Goal: Information Seeking & Learning: Check status

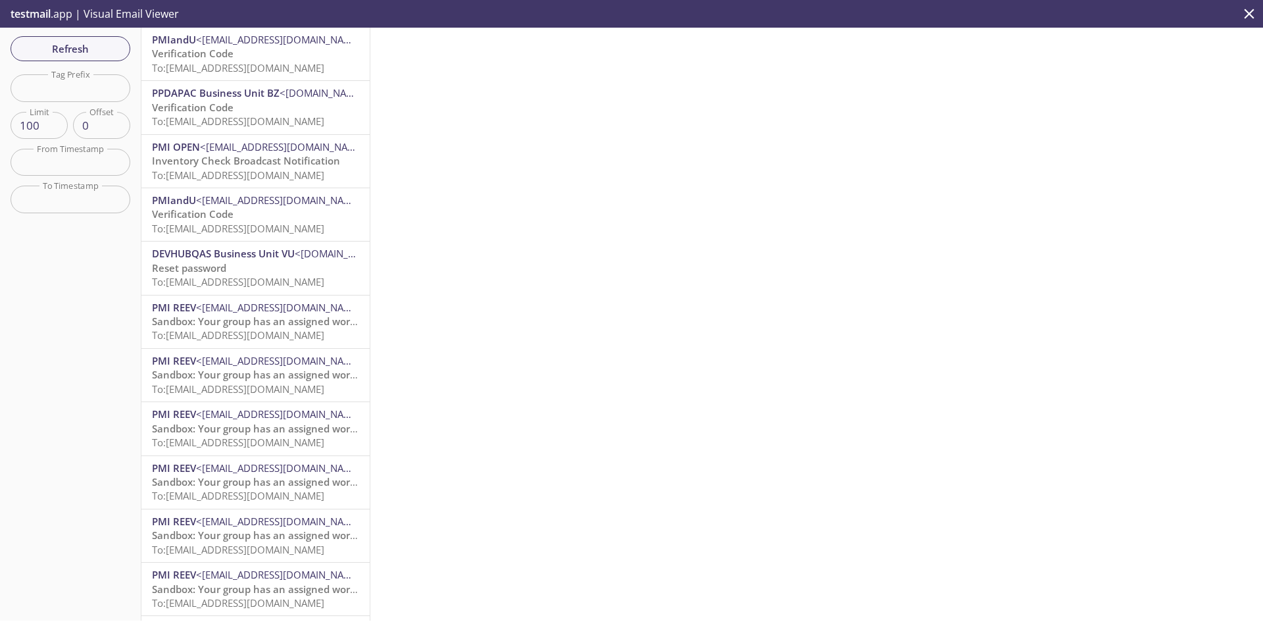
click at [280, 64] on span "To: [EMAIL_ADDRESS][DOMAIN_NAME]" at bounding box center [238, 67] width 172 height 13
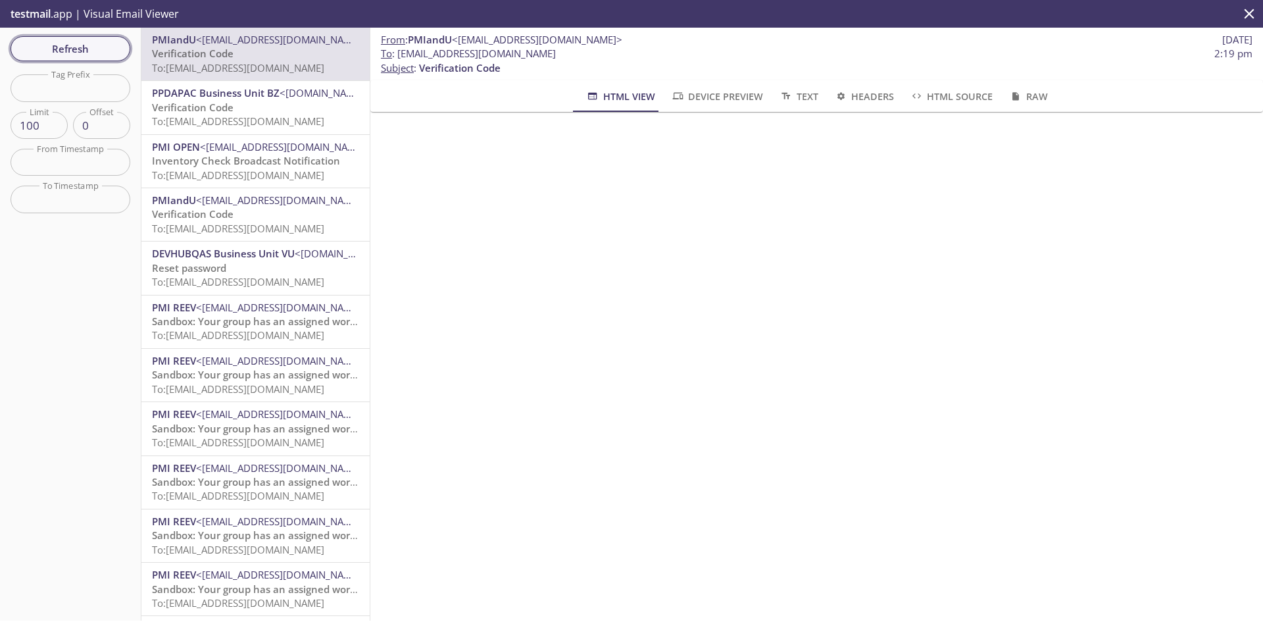
click at [97, 46] on span "Refresh" at bounding box center [70, 48] width 99 height 17
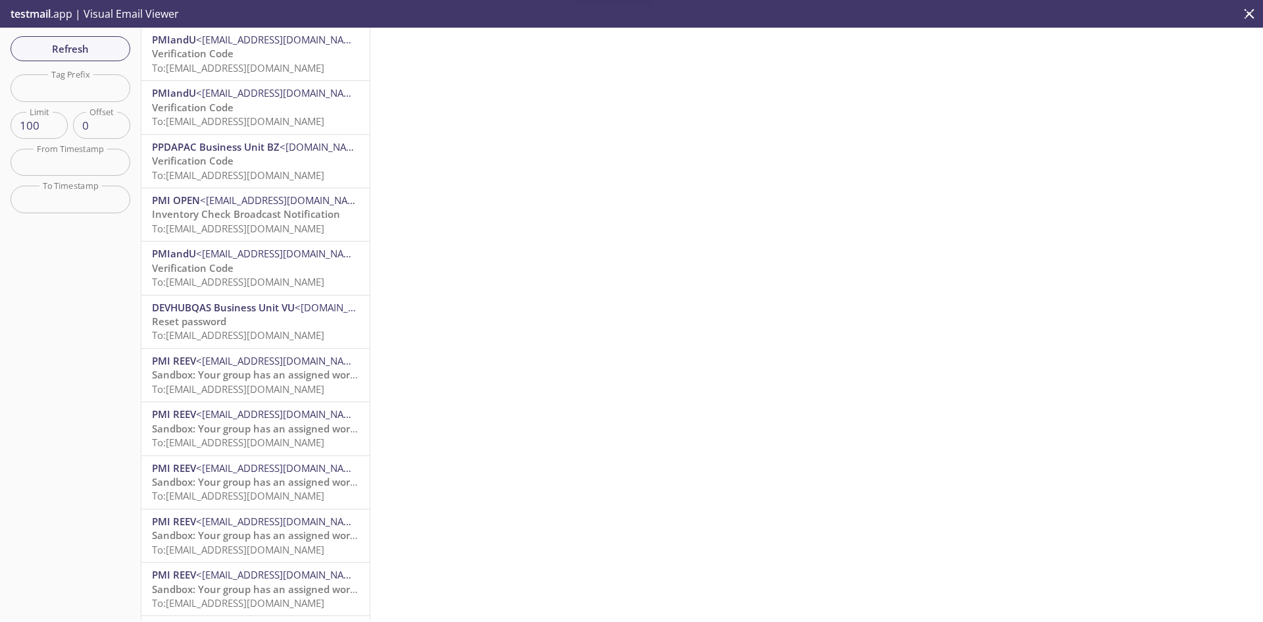
click at [260, 61] on span "To: [EMAIL_ADDRESS][DOMAIN_NAME]" at bounding box center [238, 67] width 172 height 13
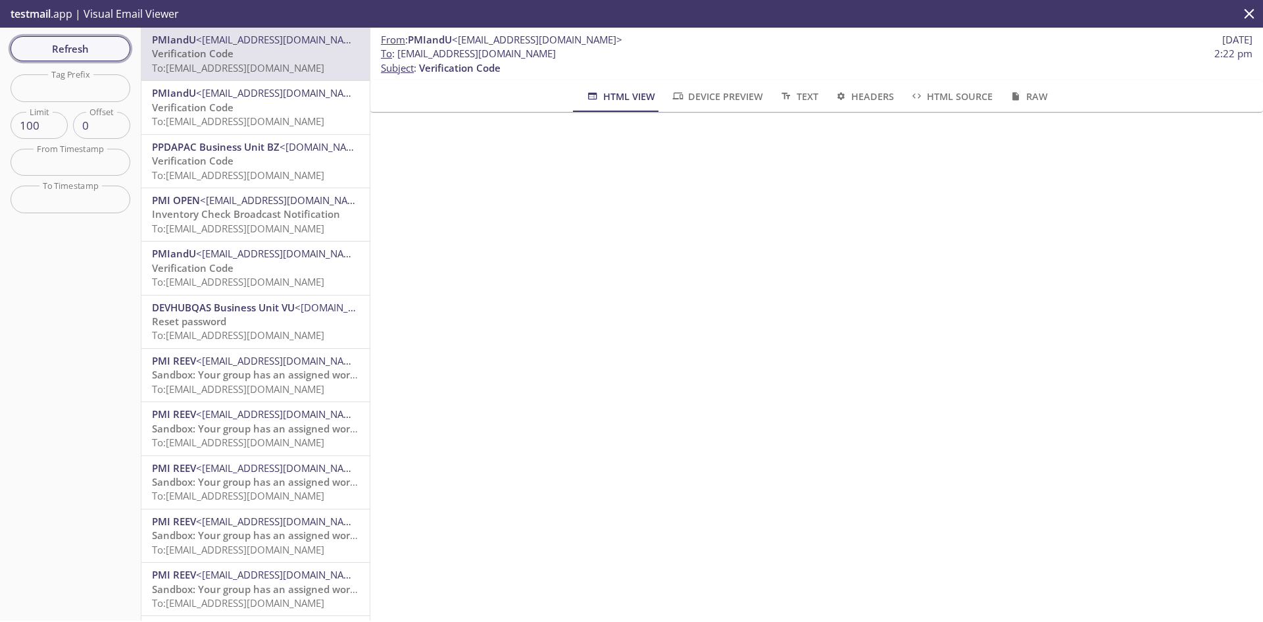
click at [100, 50] on span "Refresh" at bounding box center [70, 48] width 99 height 17
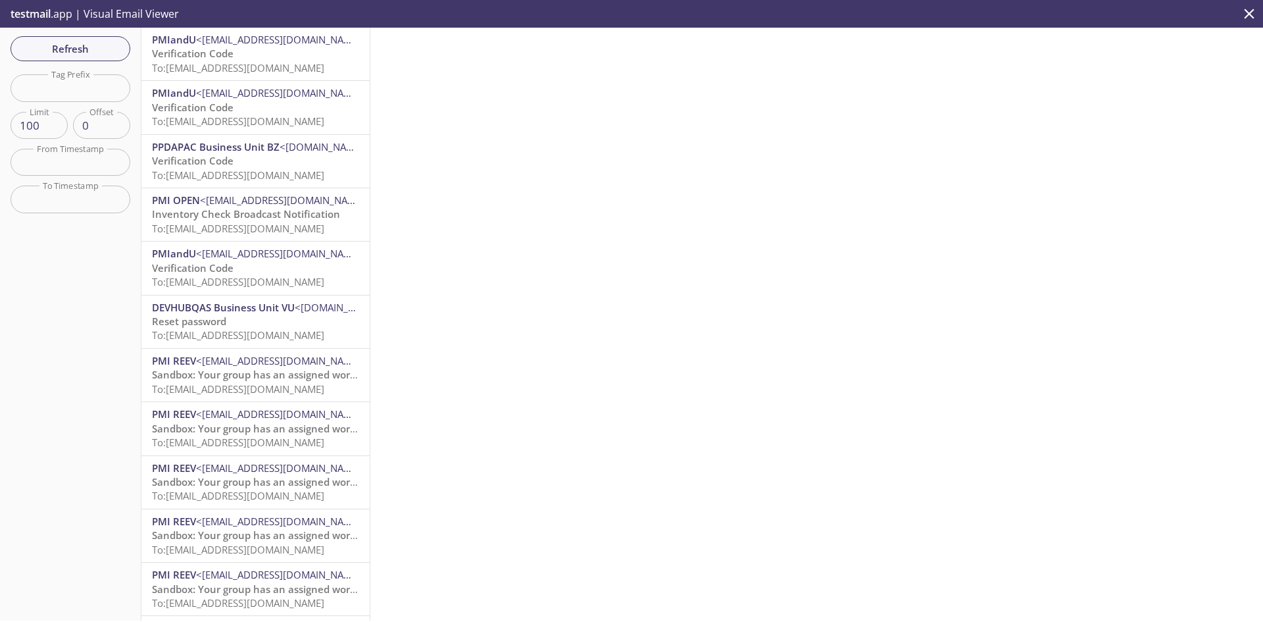
click at [259, 73] on span "To: [EMAIL_ADDRESS][DOMAIN_NAME]" at bounding box center [238, 67] width 172 height 13
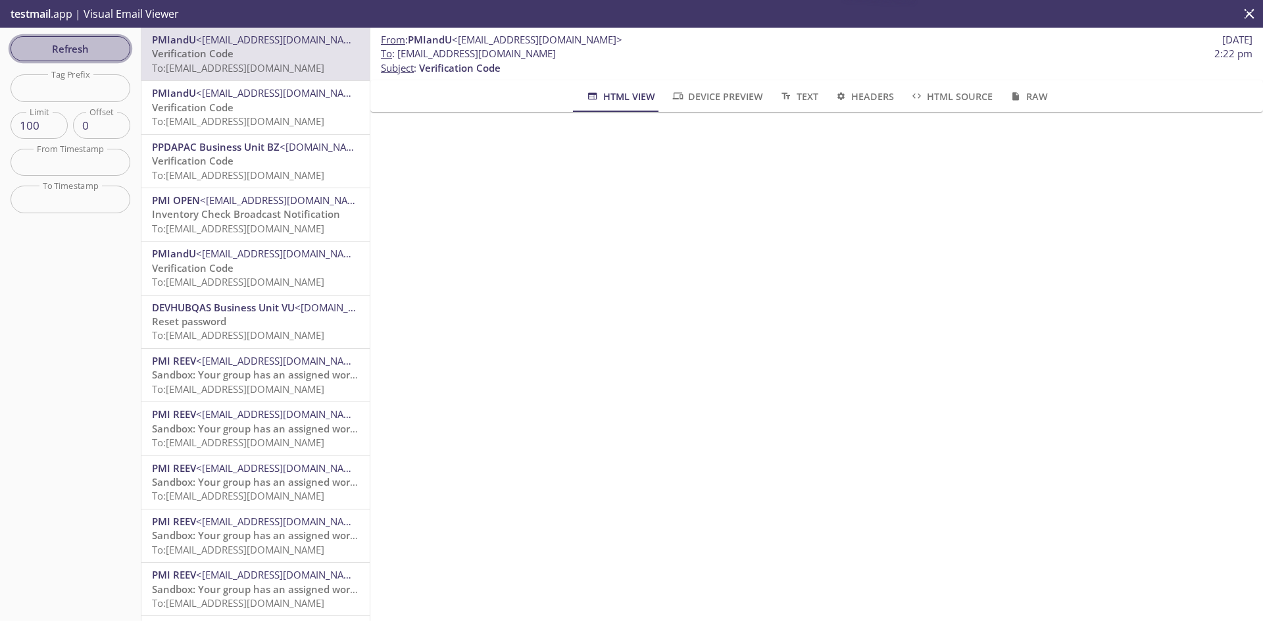
click at [87, 44] on span "Refresh" at bounding box center [70, 48] width 99 height 17
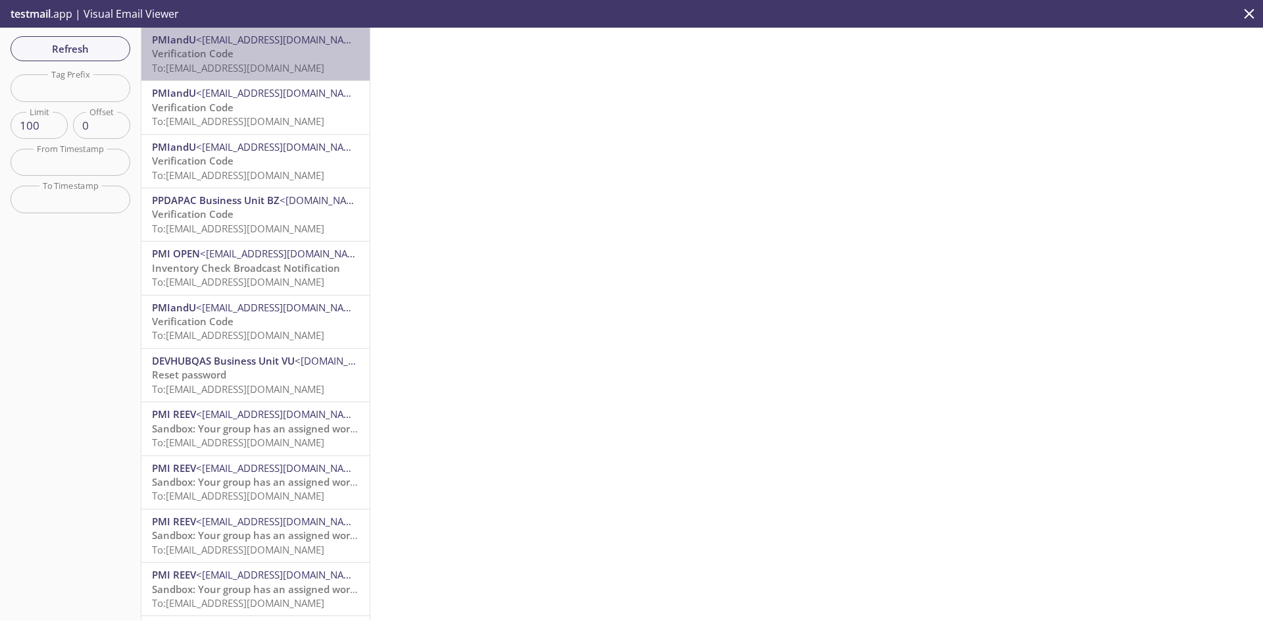
click at [316, 68] on span "To: [EMAIL_ADDRESS][DOMAIN_NAME]" at bounding box center [238, 67] width 172 height 13
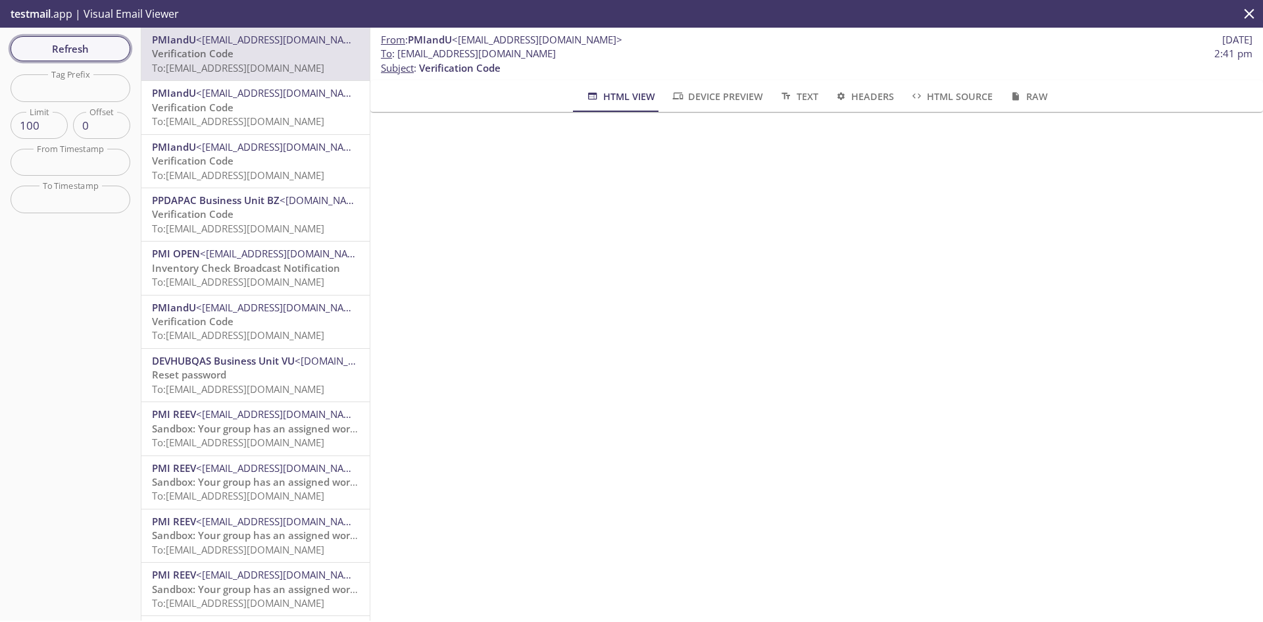
click at [97, 51] on span "Refresh" at bounding box center [70, 48] width 99 height 17
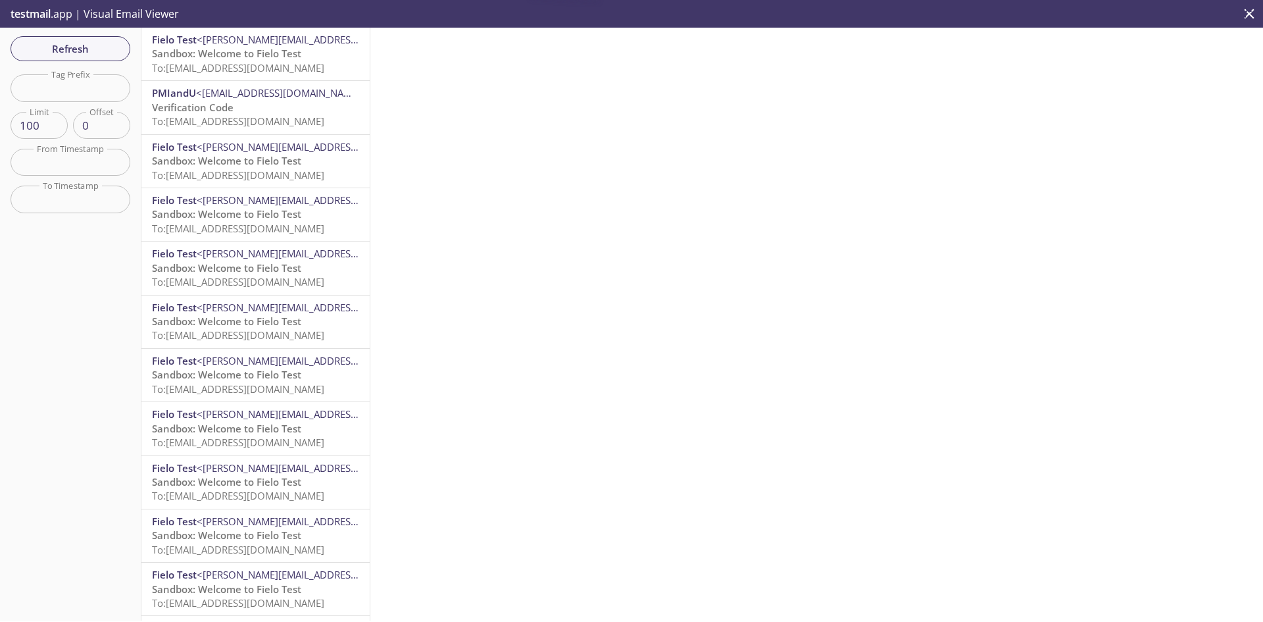
click at [245, 65] on span "To: [EMAIL_ADDRESS][DOMAIN_NAME]" at bounding box center [238, 67] width 172 height 13
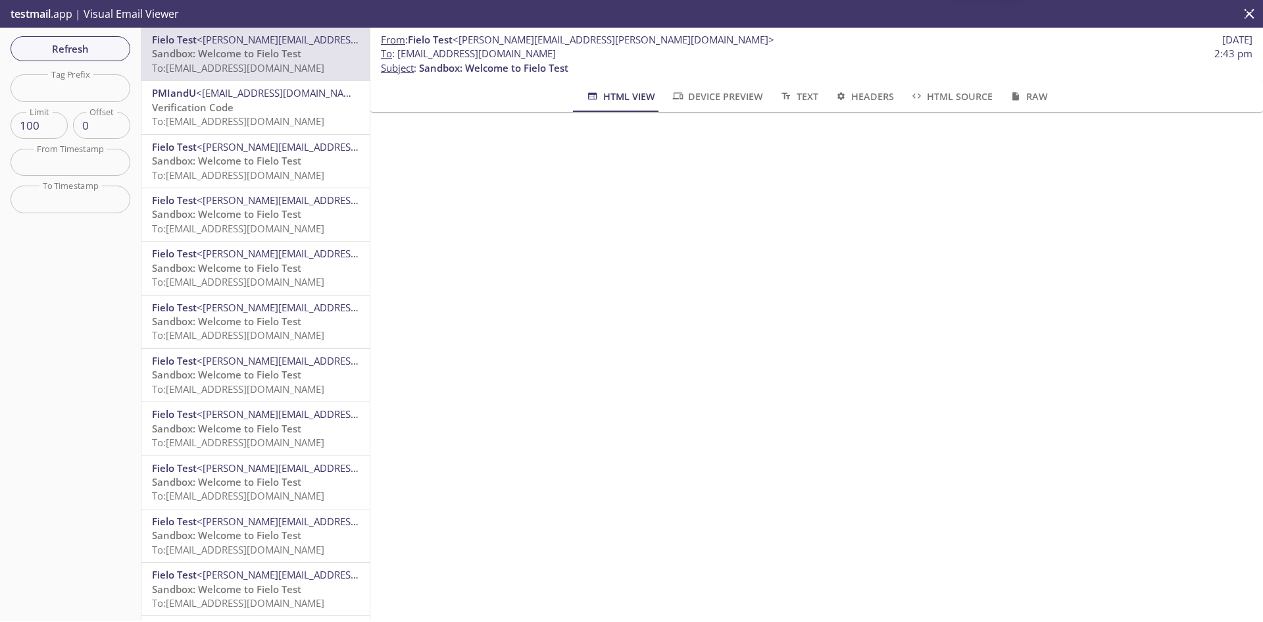
click at [260, 123] on span "To: [EMAIL_ADDRESS][DOMAIN_NAME]" at bounding box center [238, 120] width 172 height 13
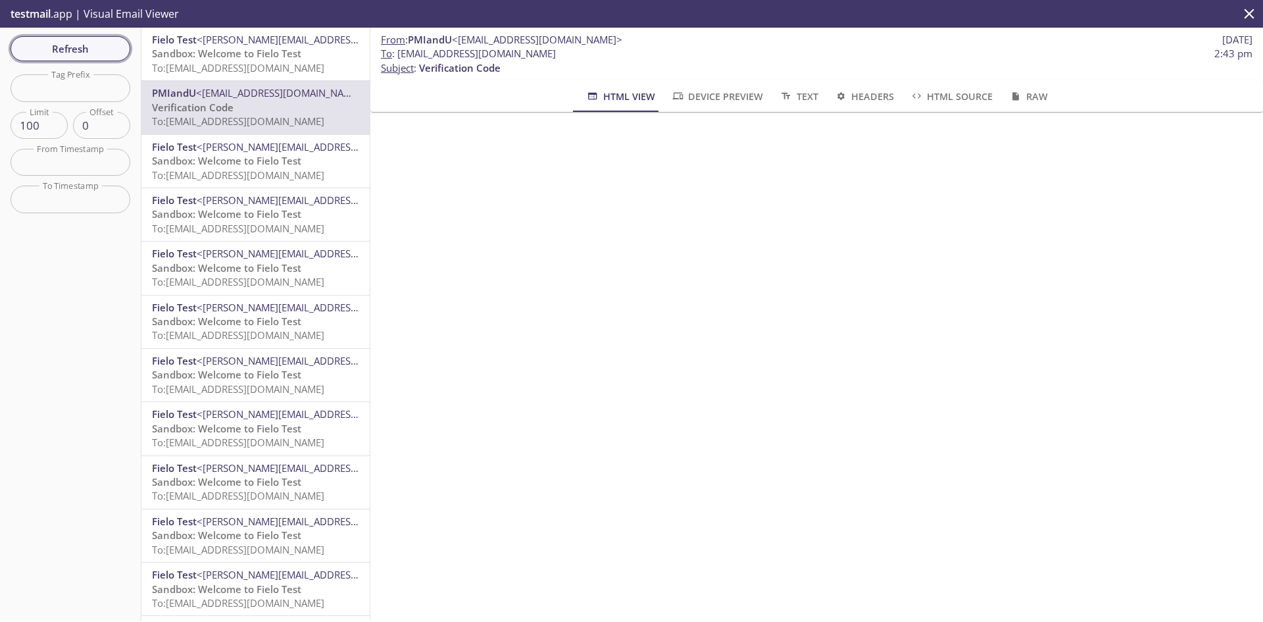
click at [91, 52] on span "Refresh" at bounding box center [70, 48] width 99 height 17
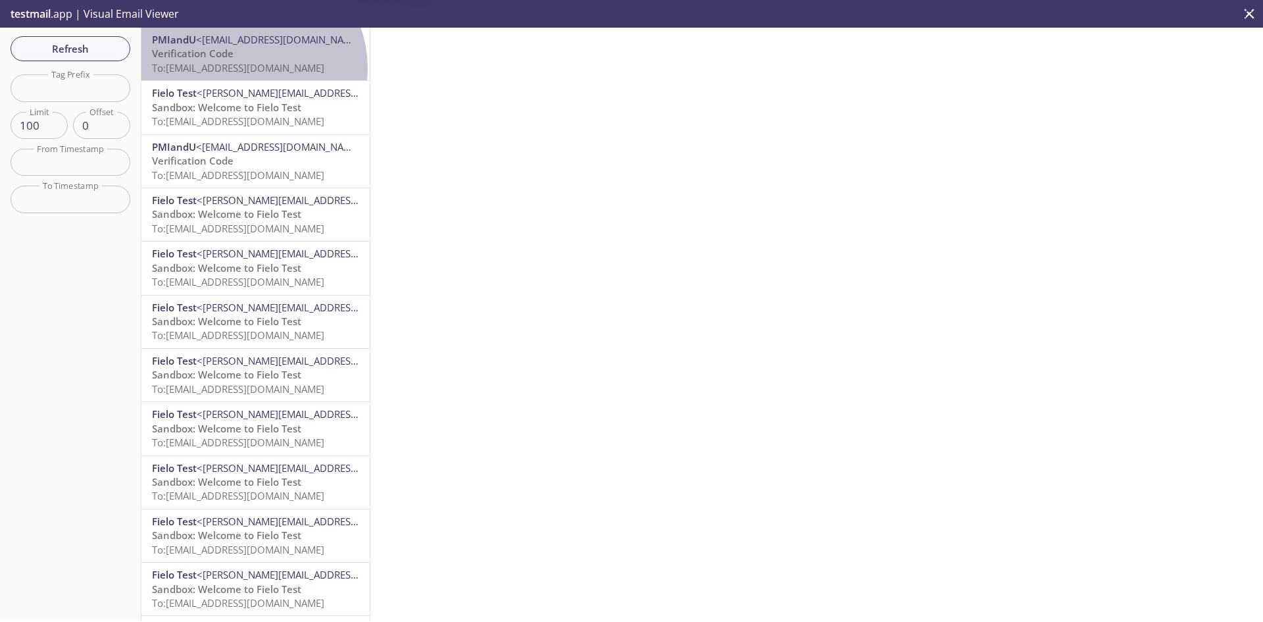
click at [249, 68] on span "To: [EMAIL_ADDRESS][DOMAIN_NAME]" at bounding box center [238, 67] width 172 height 13
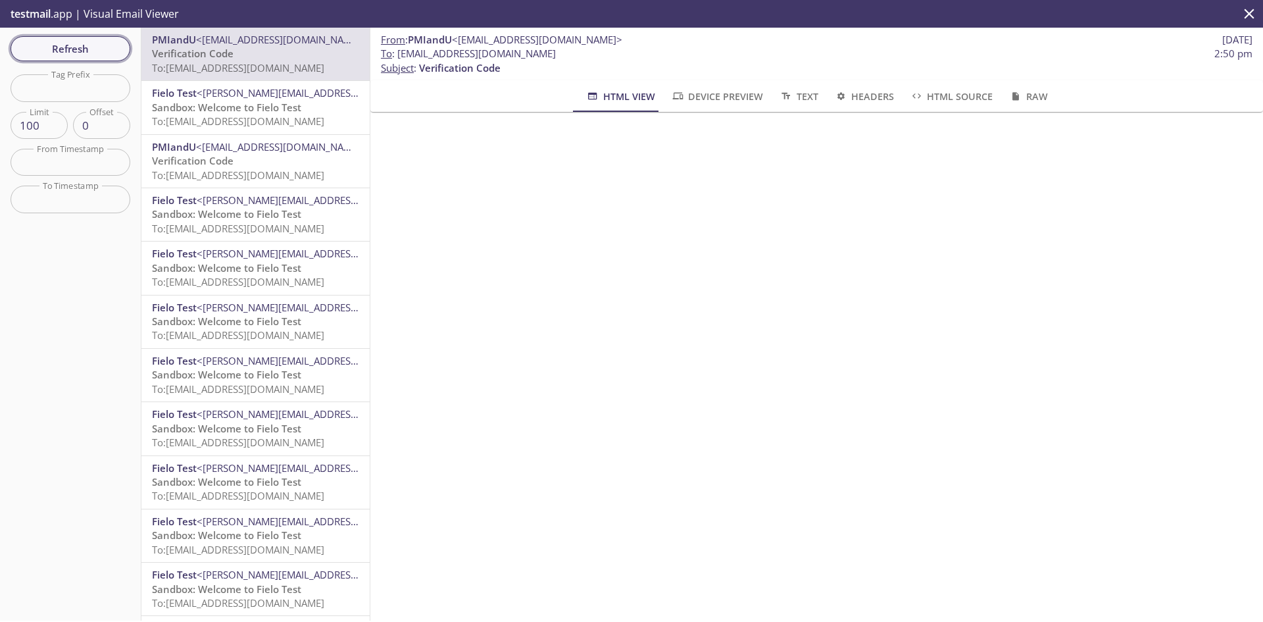
click at [76, 47] on span "Refresh" at bounding box center [70, 48] width 99 height 17
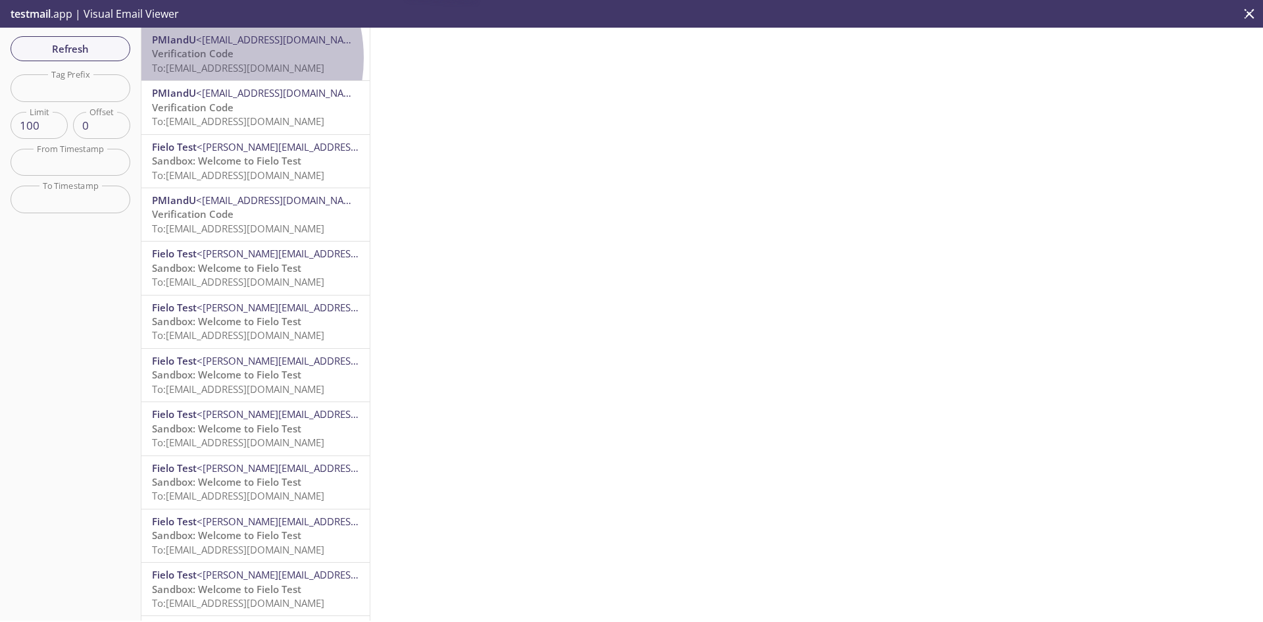
click at [210, 58] on span "Verification Code" at bounding box center [193, 53] width 82 height 13
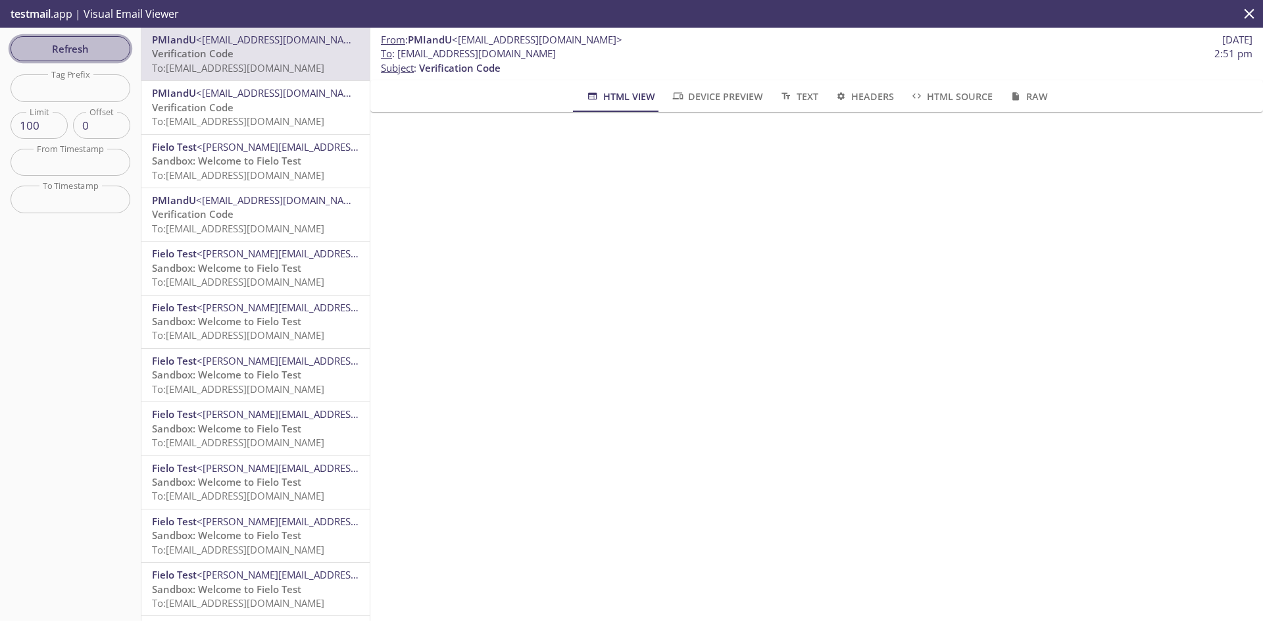
click at [80, 43] on span "Refresh" at bounding box center [70, 48] width 99 height 17
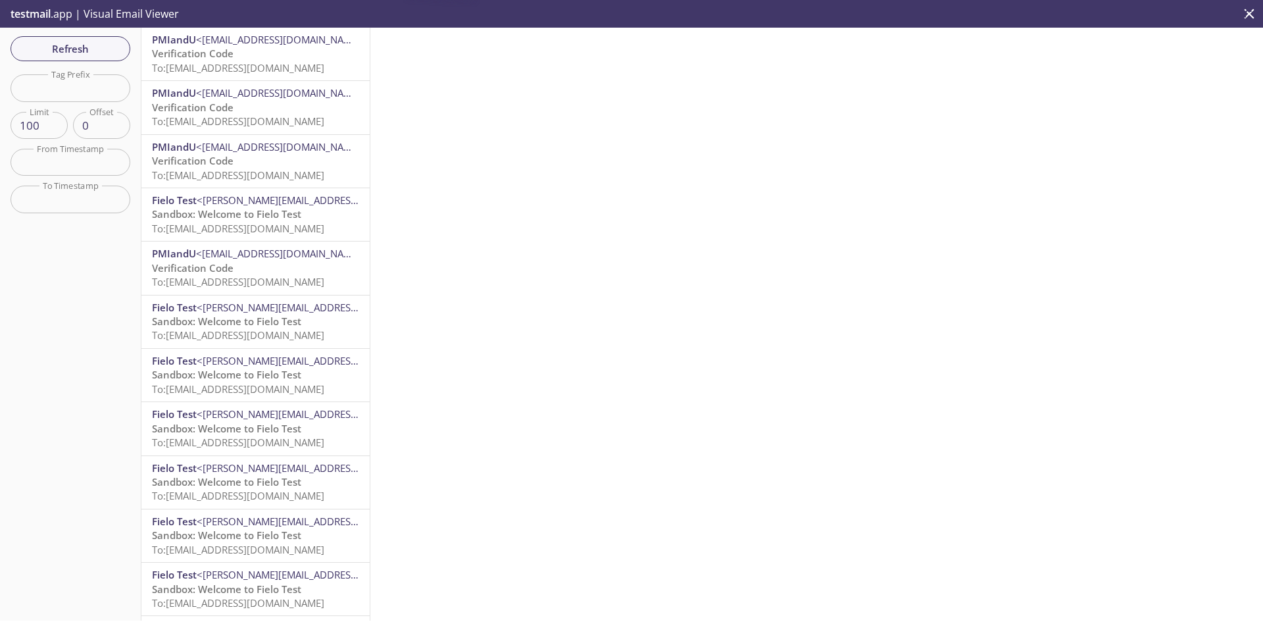
click at [235, 62] on span "To: [EMAIL_ADDRESS][DOMAIN_NAME]" at bounding box center [238, 67] width 172 height 13
